Goal: Navigation & Orientation: Go to known website

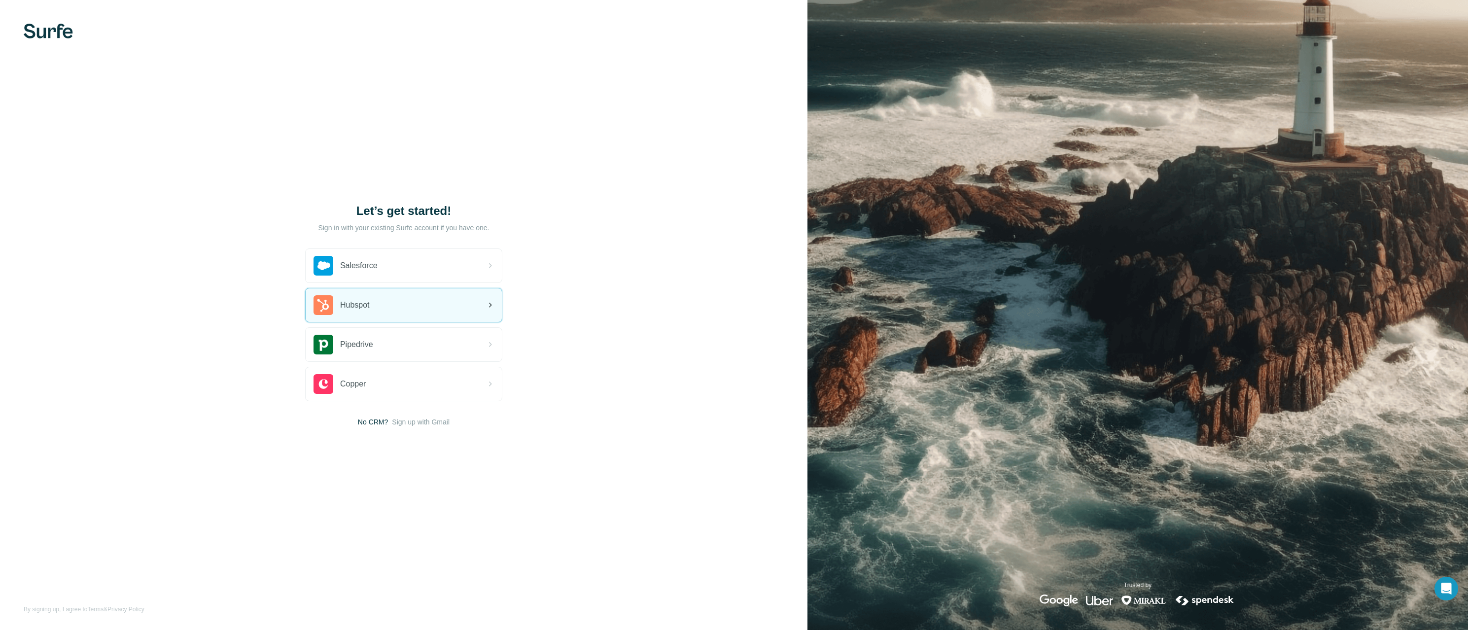
click at [343, 300] on span "Hubspot" at bounding box center [355, 305] width 30 height 12
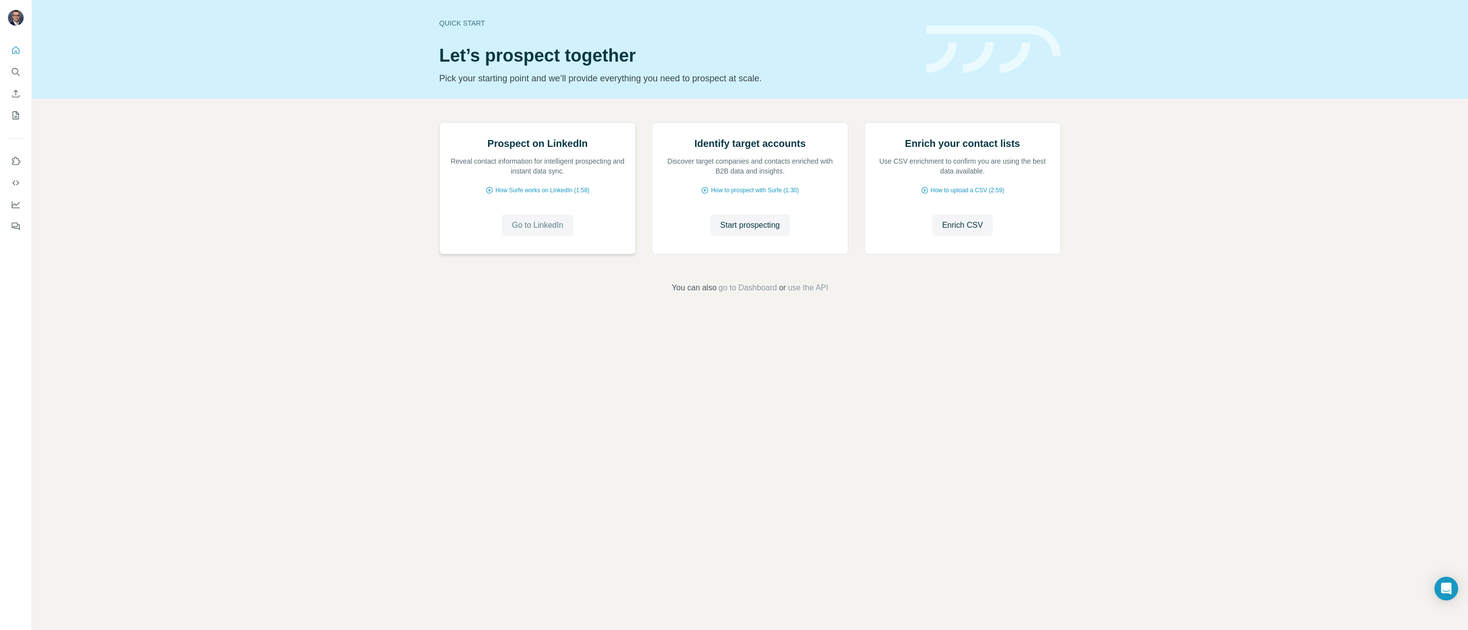
click at [563, 231] on span "Go to LinkedIn" at bounding box center [537, 225] width 51 height 12
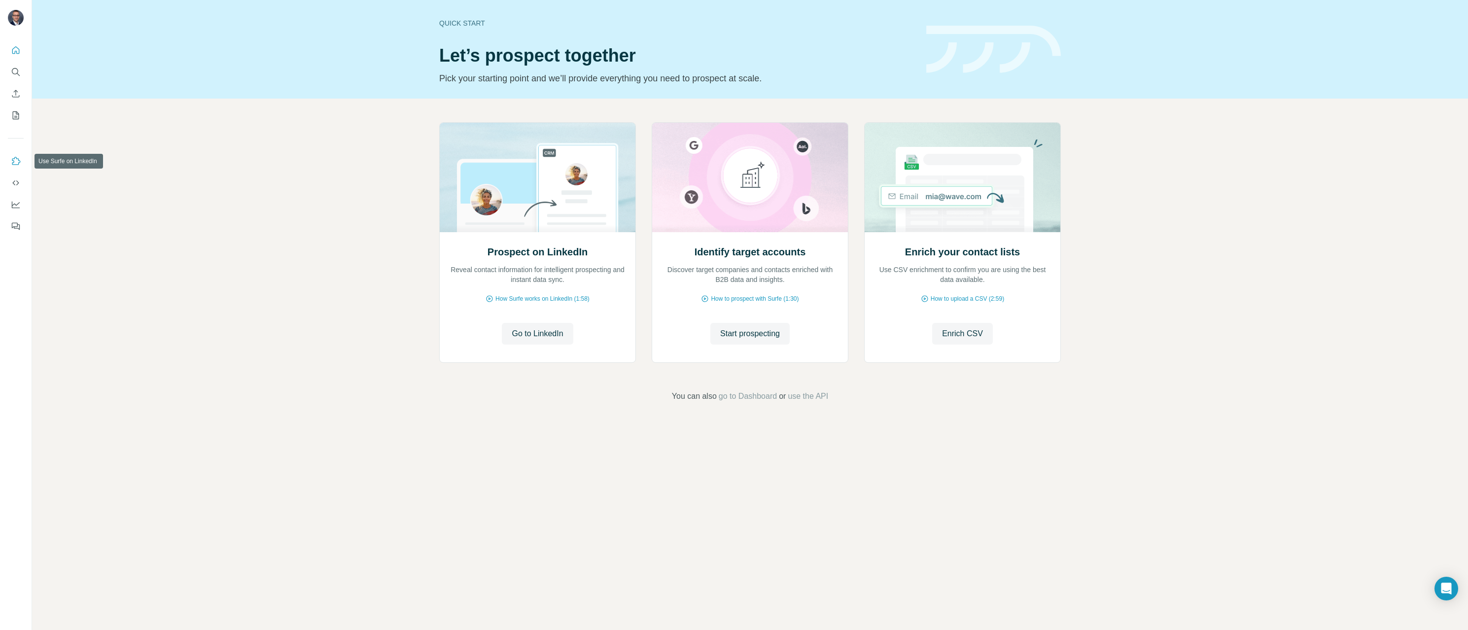
click at [19, 167] on button "Use Surfe on LinkedIn" at bounding box center [16, 161] width 16 height 18
